Goal: Transaction & Acquisition: Purchase product/service

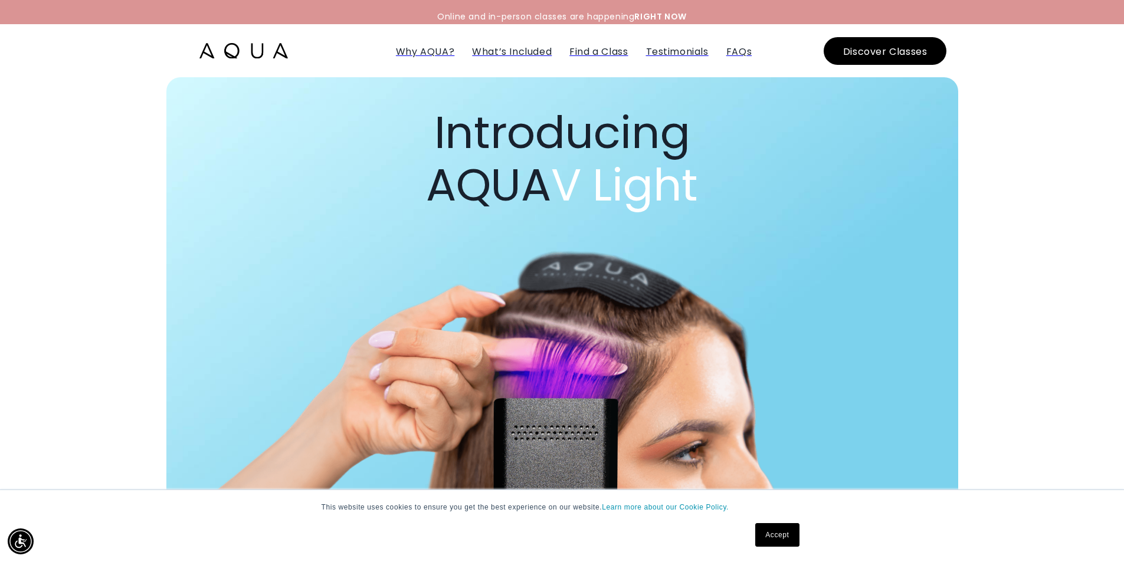
click at [257, 49] on img at bounding box center [243, 50] width 89 height 15
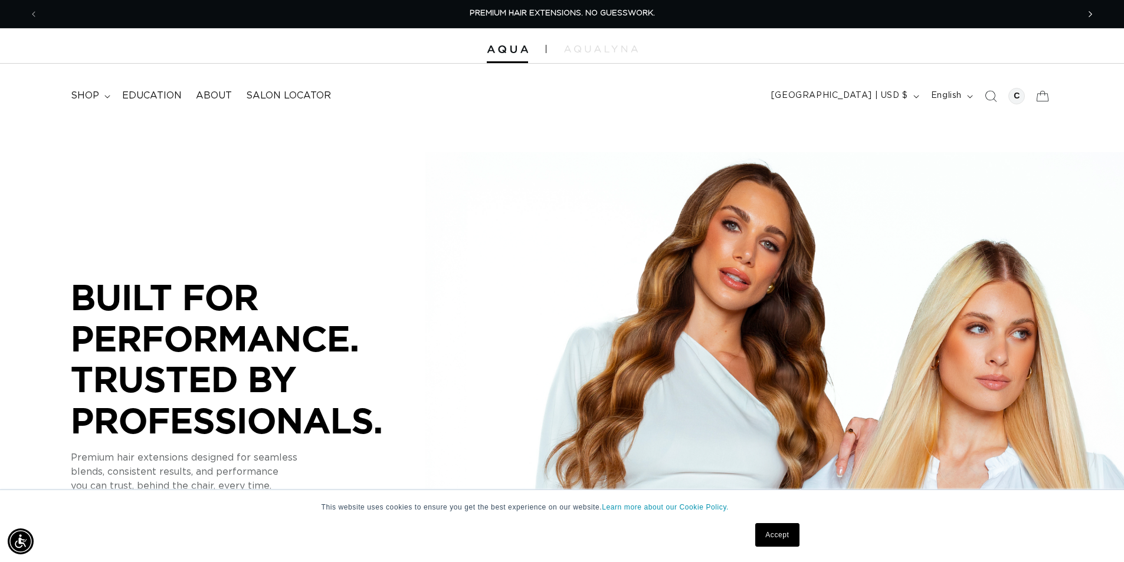
click at [1094, 12] on span "Next announcement" at bounding box center [1090, 14] width 12 height 12
click at [1089, 12] on icon "Next announcement" at bounding box center [1091, 14] width 4 height 13
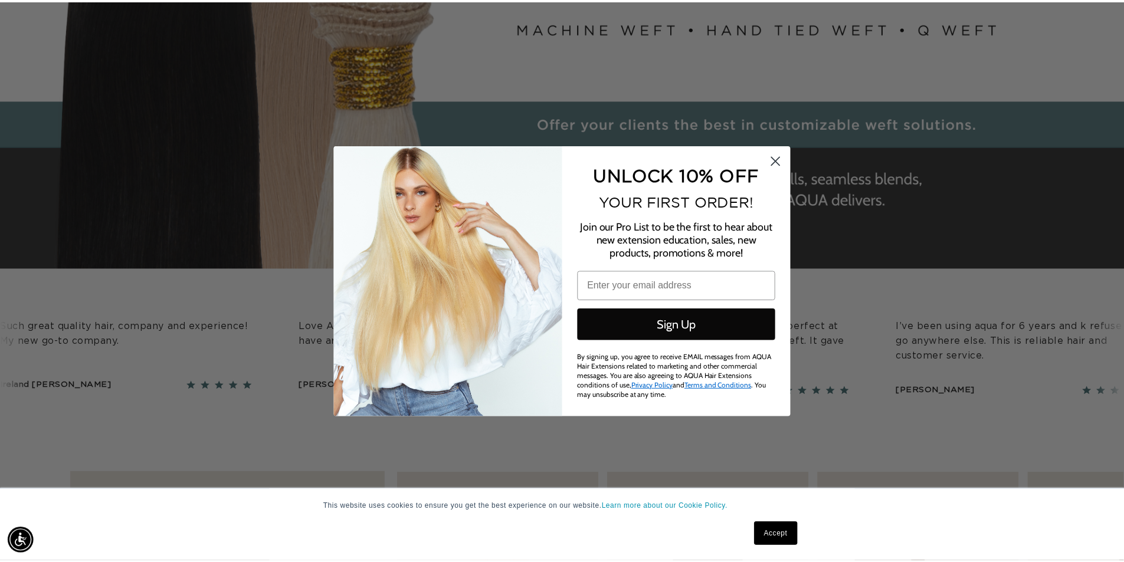
scroll to position [0, 2098]
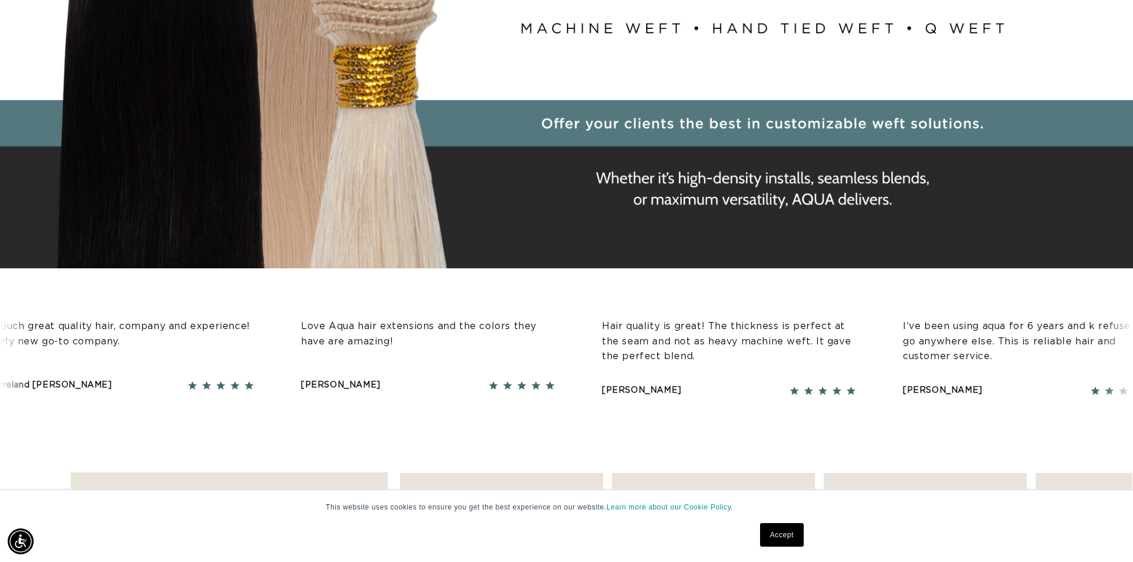
click at [788, 536] on link "Accept" at bounding box center [782, 535] width 44 height 24
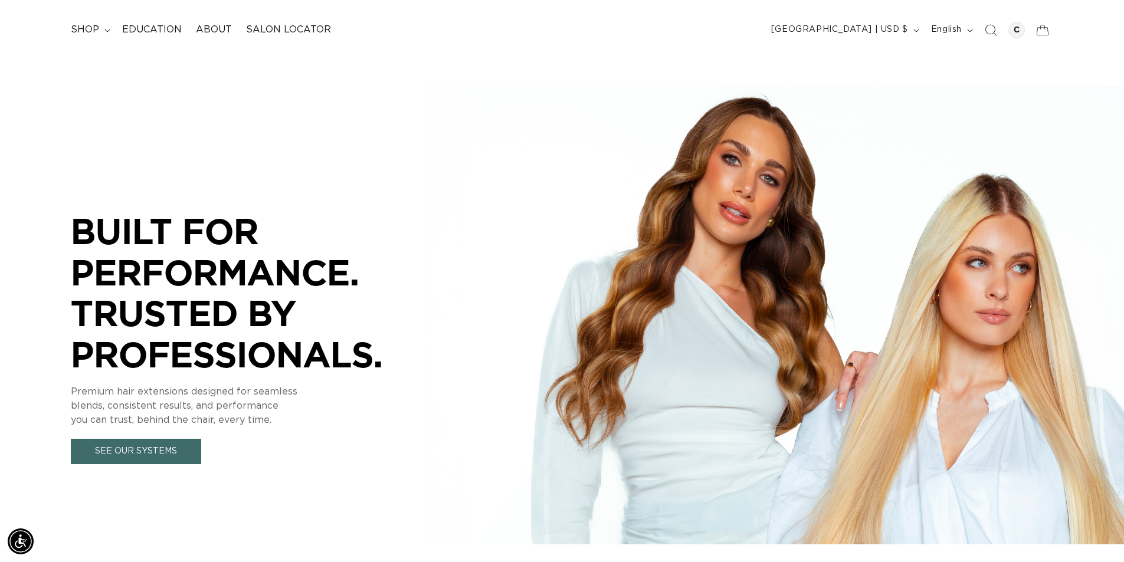
scroll to position [0, 0]
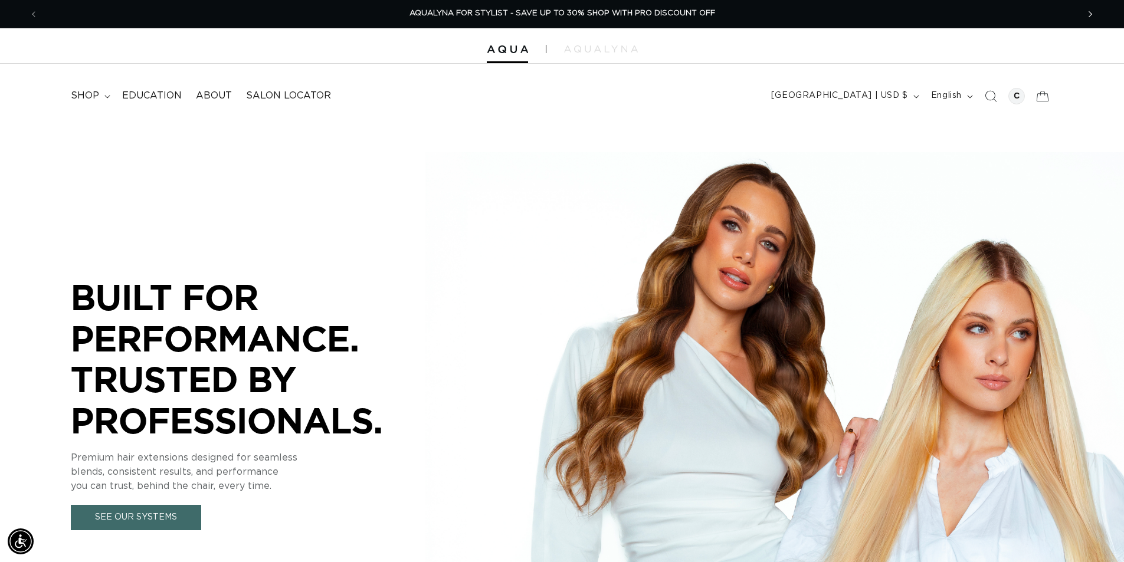
click at [1091, 15] on icon "Next announcement" at bounding box center [1091, 14] width 4 height 6
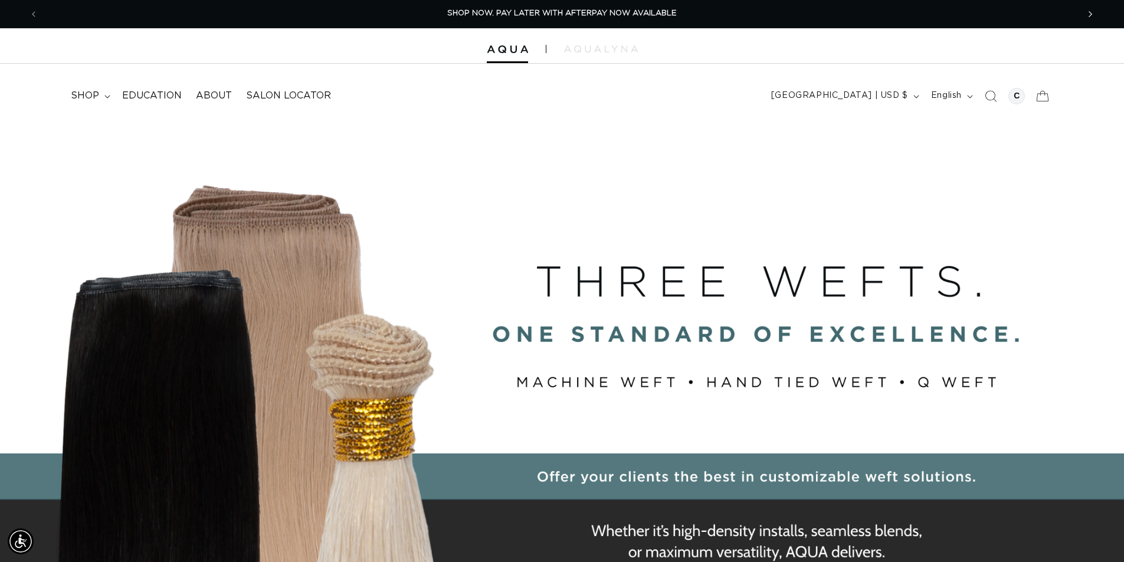
click at [1091, 15] on icon "Next announcement" at bounding box center [1091, 14] width 4 height 6
click at [93, 96] on span "shop" at bounding box center [85, 96] width 28 height 12
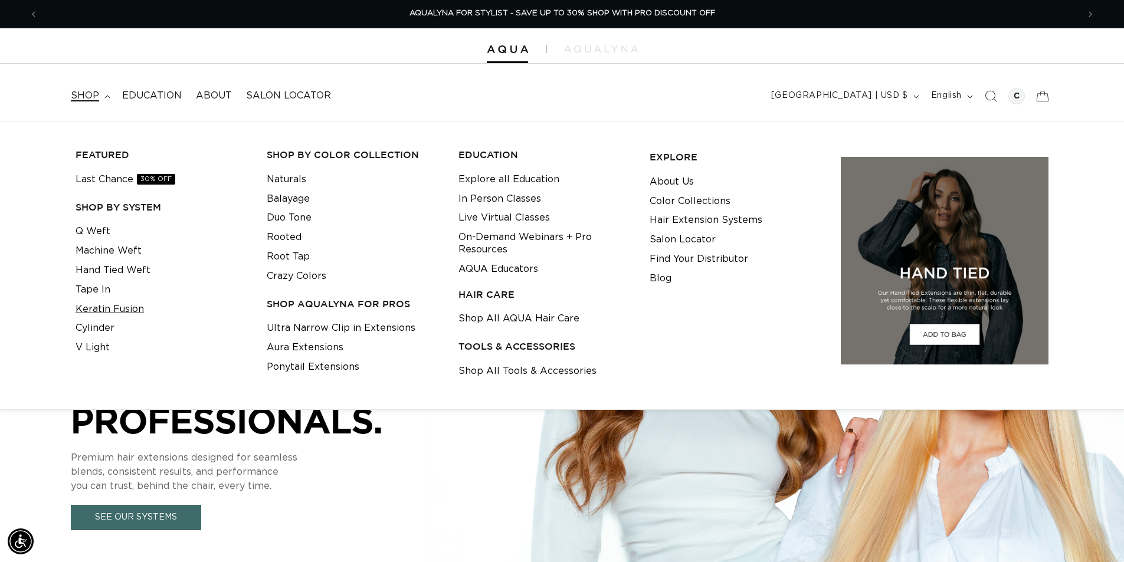
click at [99, 307] on link "Keratin Fusion" at bounding box center [110, 309] width 68 height 19
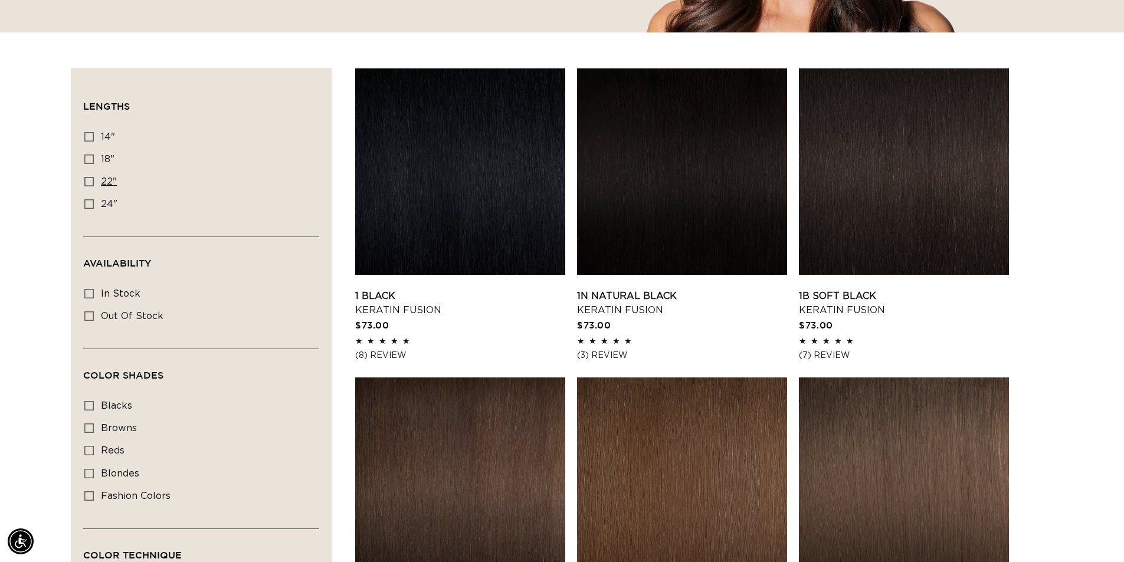
scroll to position [0, 2080]
click at [89, 177] on icon at bounding box center [88, 181] width 9 height 9
click at [89, 177] on input "22" 22" (34 products)" at bounding box center [88, 181] width 9 height 9
checkbox input "true"
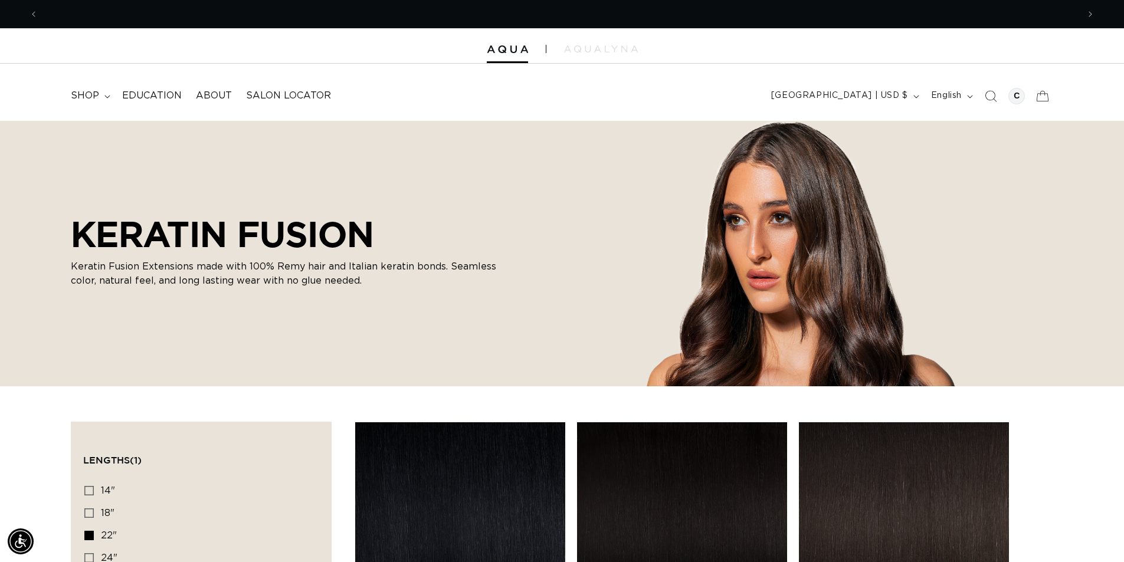
scroll to position [0, 2080]
click at [1019, 99] on div at bounding box center [1016, 96] width 17 height 17
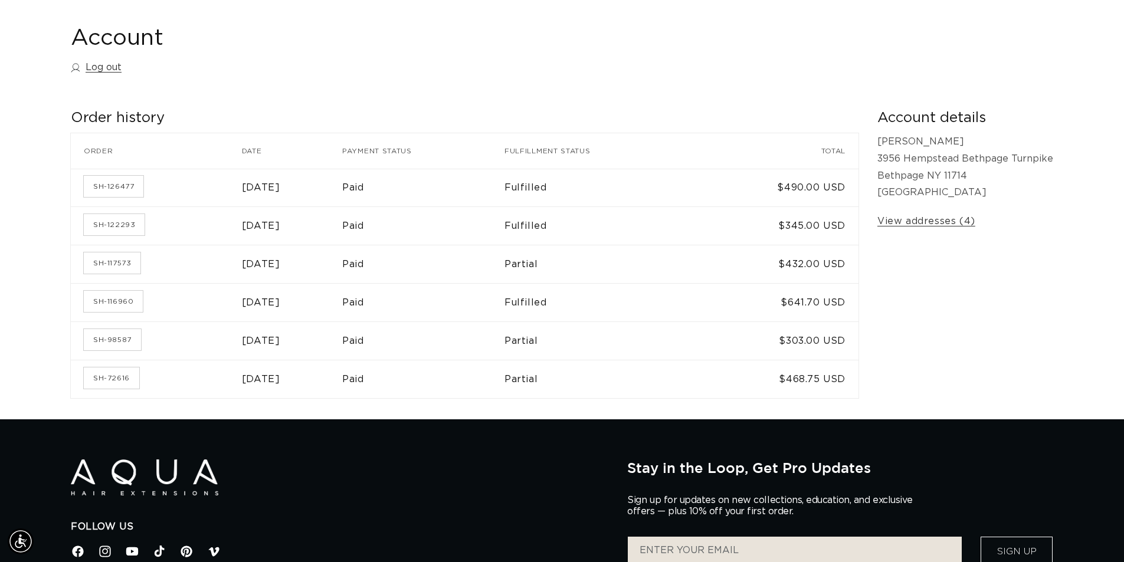
scroll to position [0, 1040]
click at [113, 185] on link "SH-126477" at bounding box center [114, 186] width 60 height 21
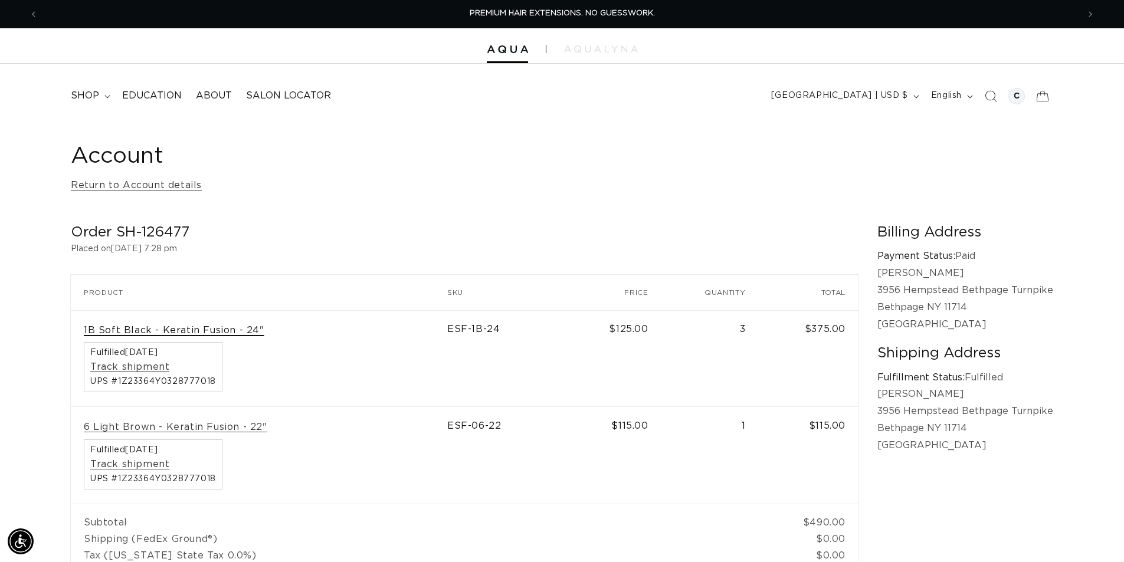
click at [186, 329] on link "1B Soft Black - Keratin Fusion - 24"" at bounding box center [174, 331] width 181 height 12
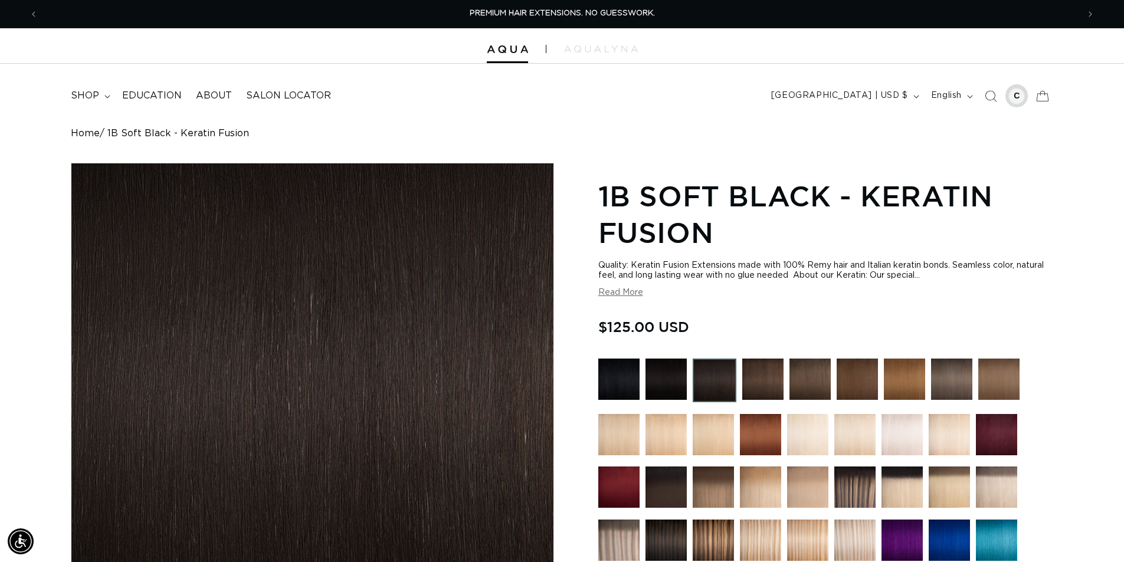
click at [1017, 94] on div at bounding box center [1016, 96] width 17 height 17
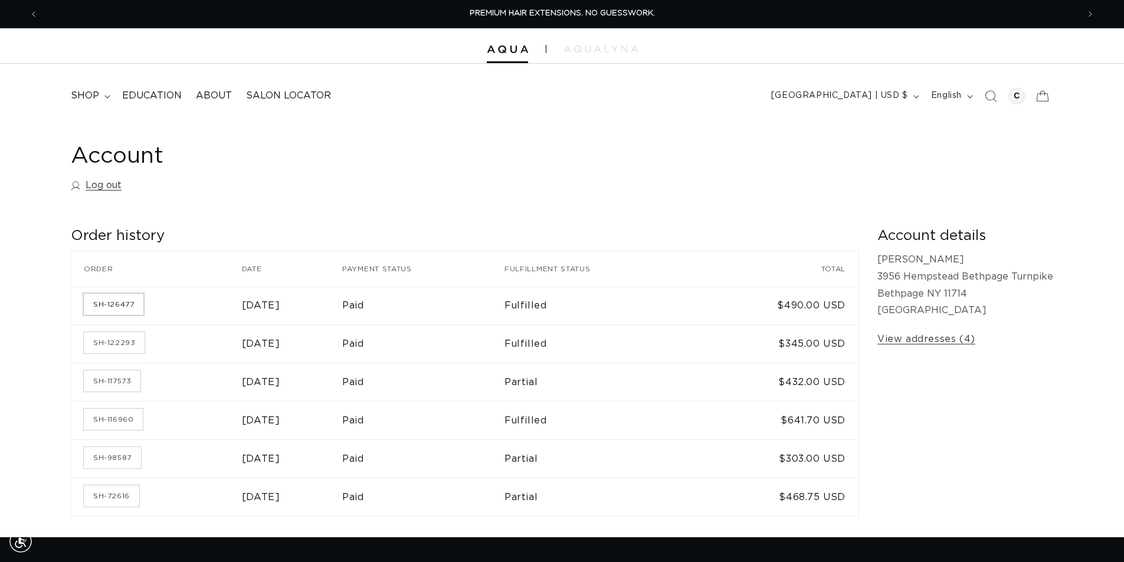
click at [109, 309] on link "SH-126477" at bounding box center [114, 304] width 60 height 21
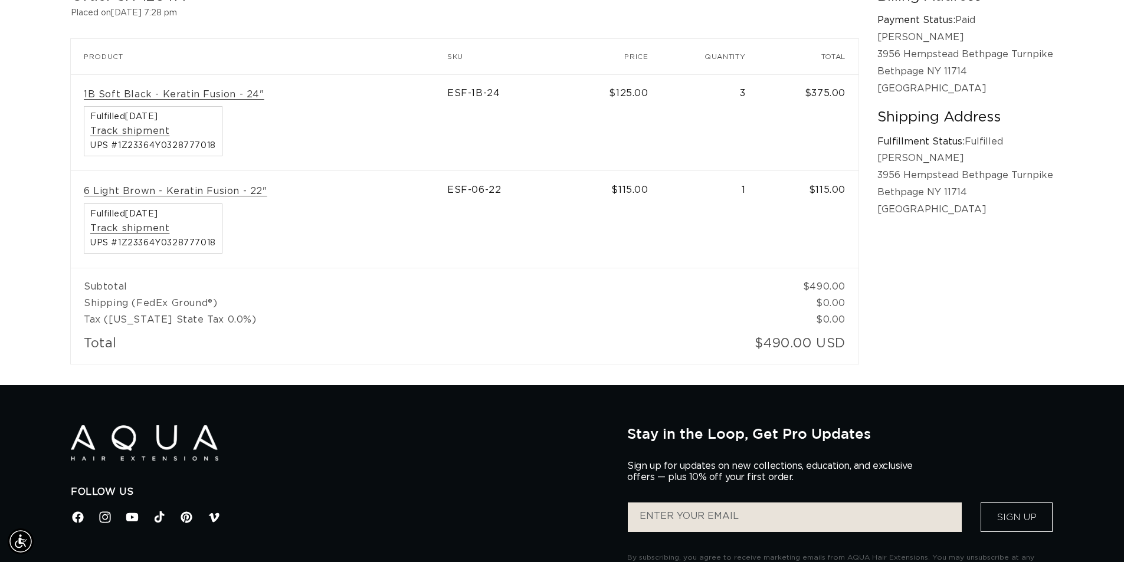
scroll to position [0, 1040]
click at [163, 89] on link "1B Soft Black - Keratin Fusion - 24"" at bounding box center [174, 95] width 181 height 12
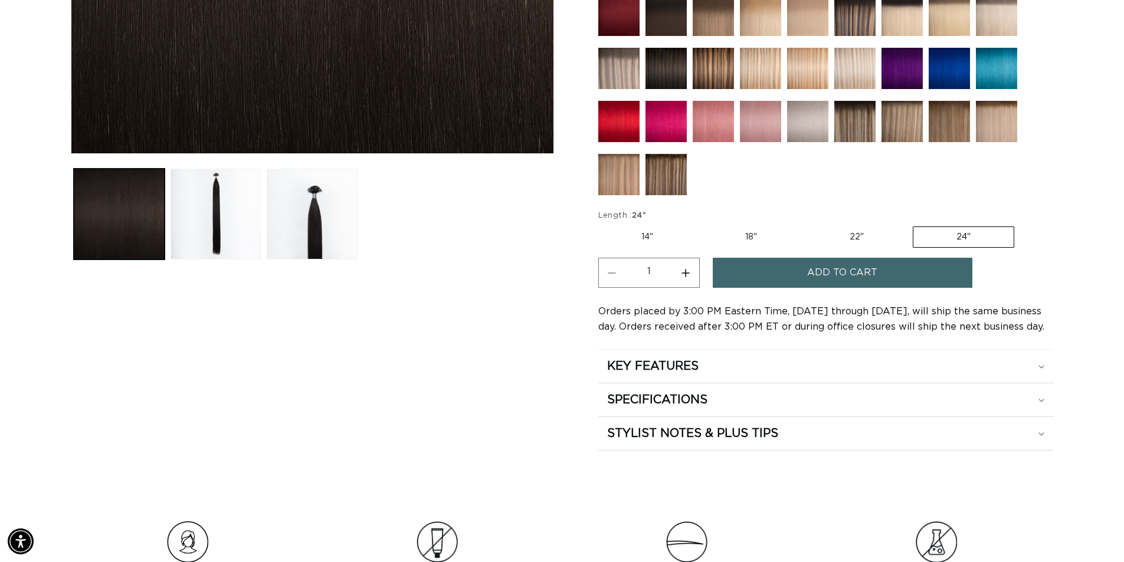
click at [814, 276] on span "Add to cart" at bounding box center [842, 273] width 70 height 30
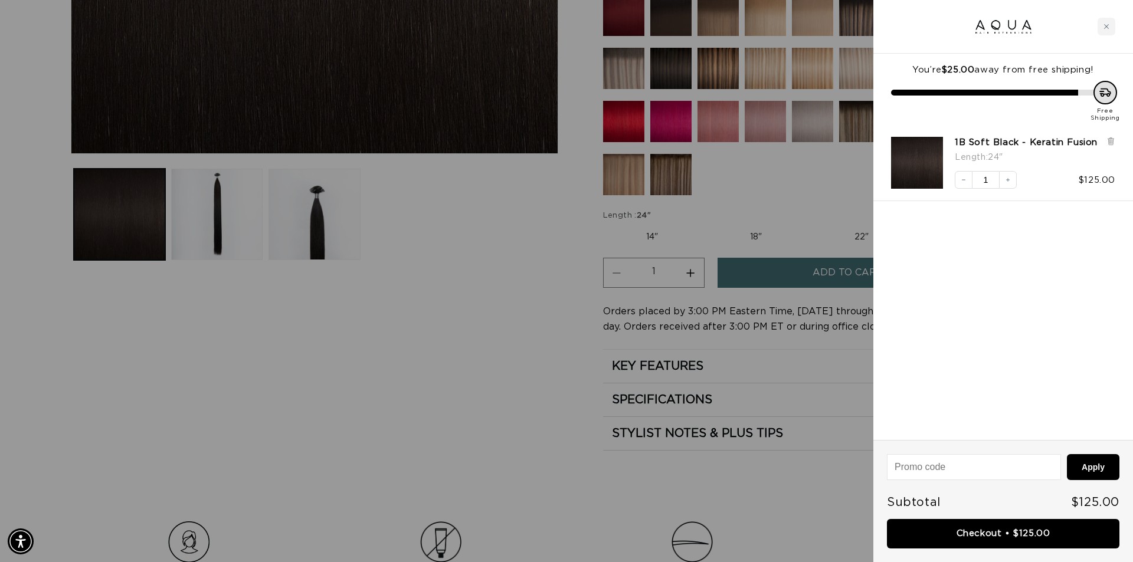
click at [520, 280] on div at bounding box center [566, 281] width 1133 height 562
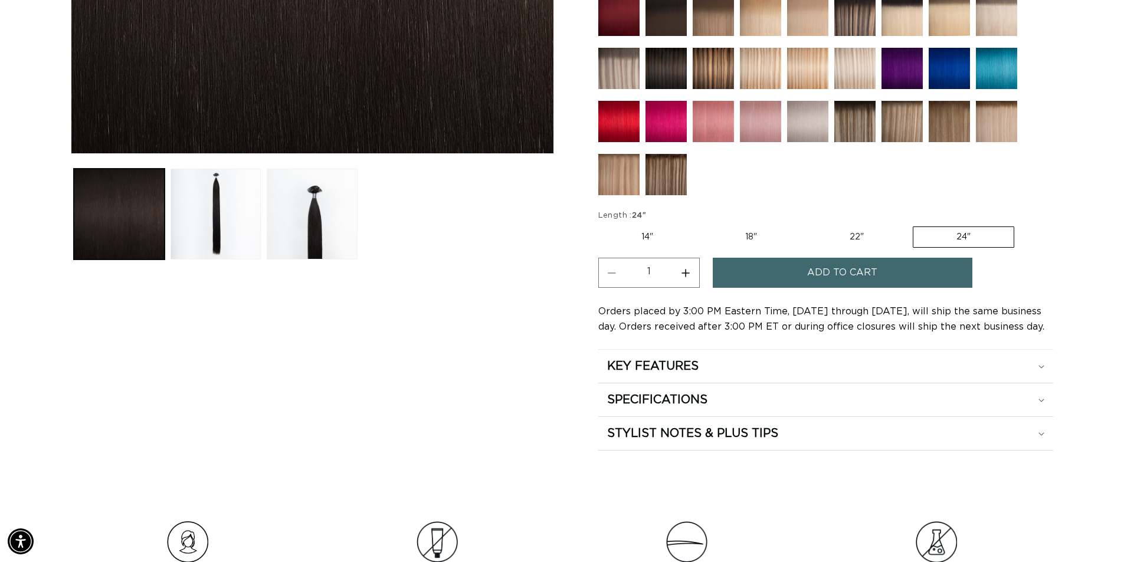
scroll to position [0, 1040]
click at [823, 270] on span "Add to cart" at bounding box center [842, 273] width 70 height 30
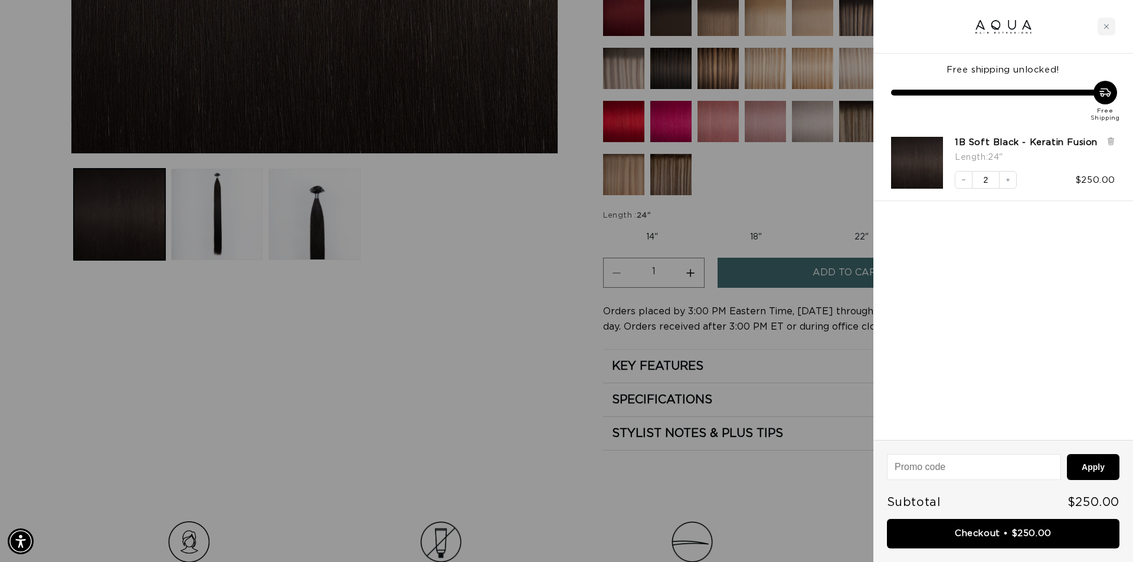
scroll to position [0, 0]
click at [964, 178] on icon "Decrease quantity" at bounding box center [963, 179] width 7 height 7
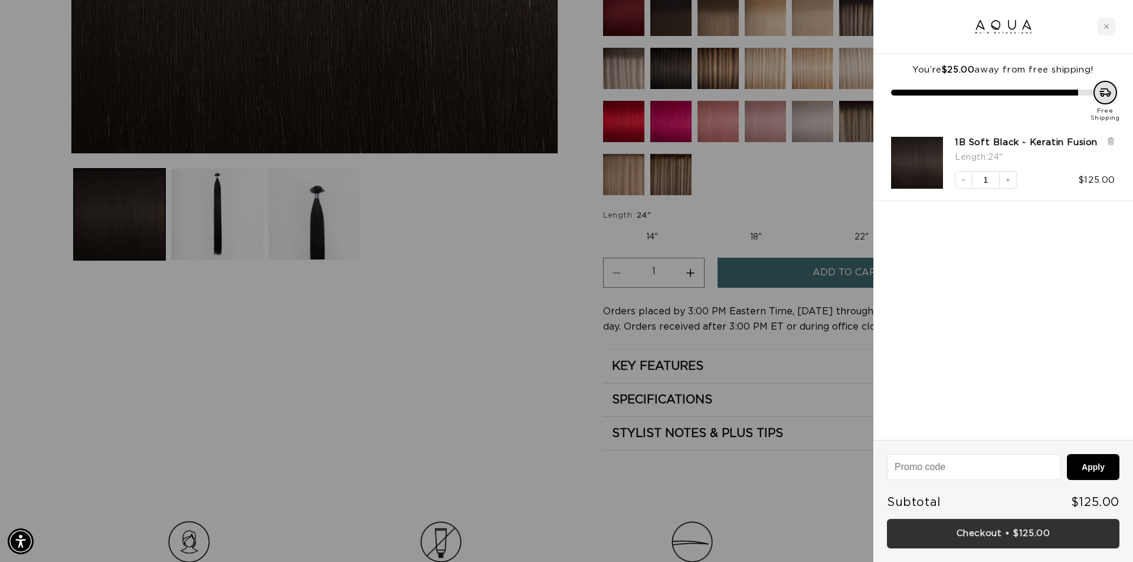
click at [973, 540] on link "Checkout • $125.00" at bounding box center [1003, 534] width 232 height 30
